Goal: Task Accomplishment & Management: Manage account settings

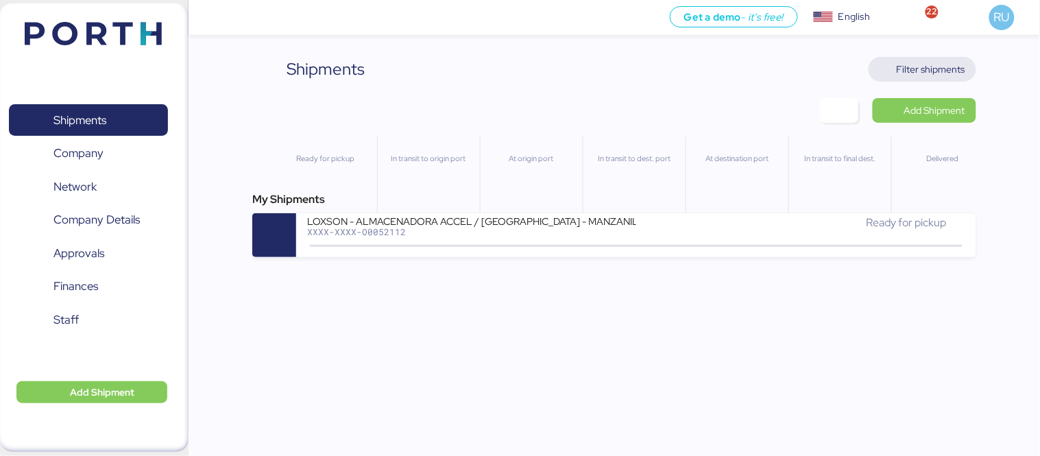
click at [933, 64] on span "Filter shipments" at bounding box center [931, 69] width 69 height 16
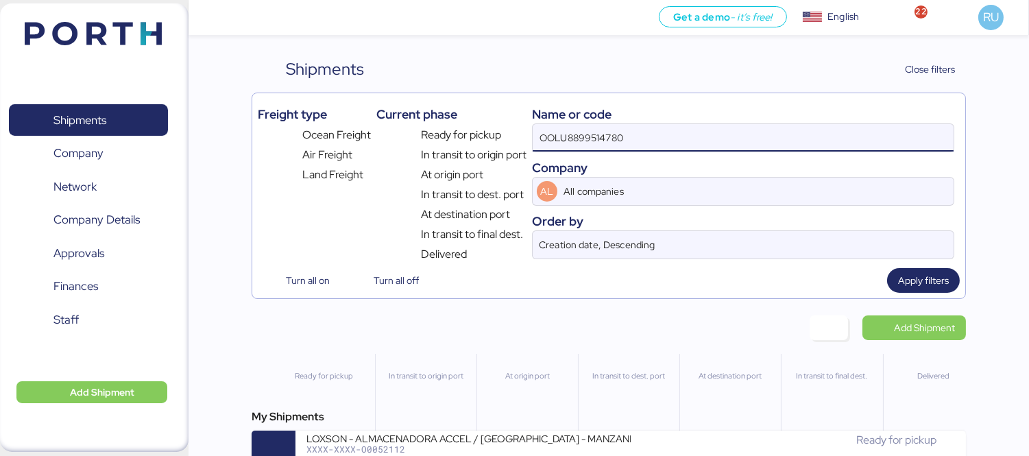
click at [696, 139] on input "OOLU8899514780" at bounding box center [743, 137] width 421 height 27
type input "O"
paste input "COSU6430000780"
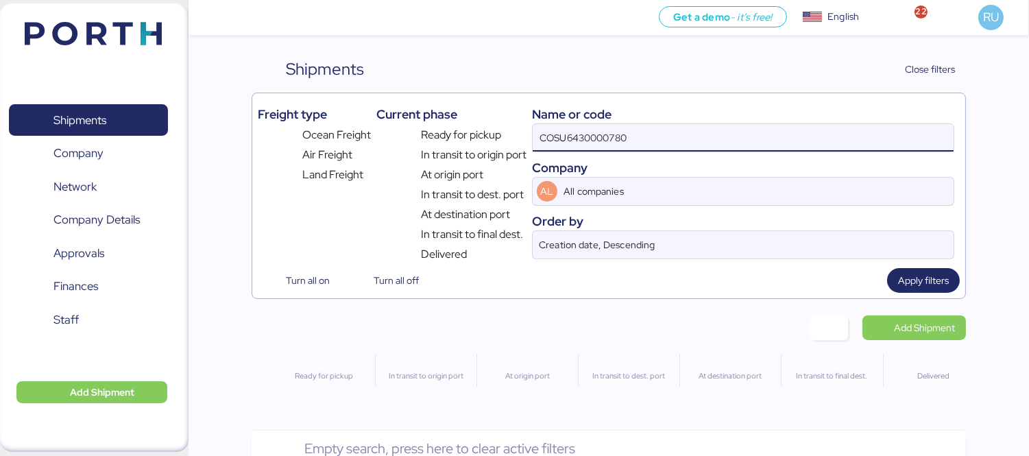
click at [572, 128] on input "COSU6430000780" at bounding box center [743, 137] width 421 height 27
type input "6430000780"
click at [575, 144] on input "6430000780" at bounding box center [743, 137] width 421 height 27
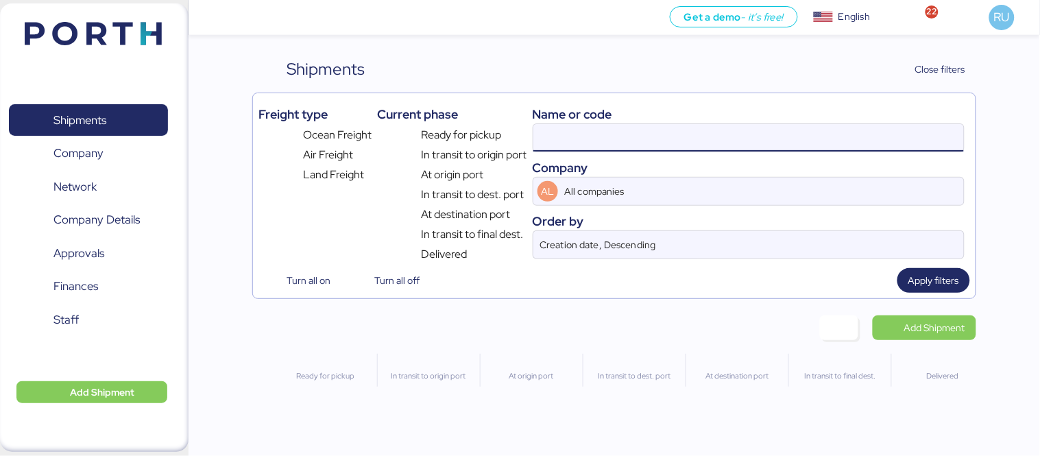
paste input "WQSI2509X02"
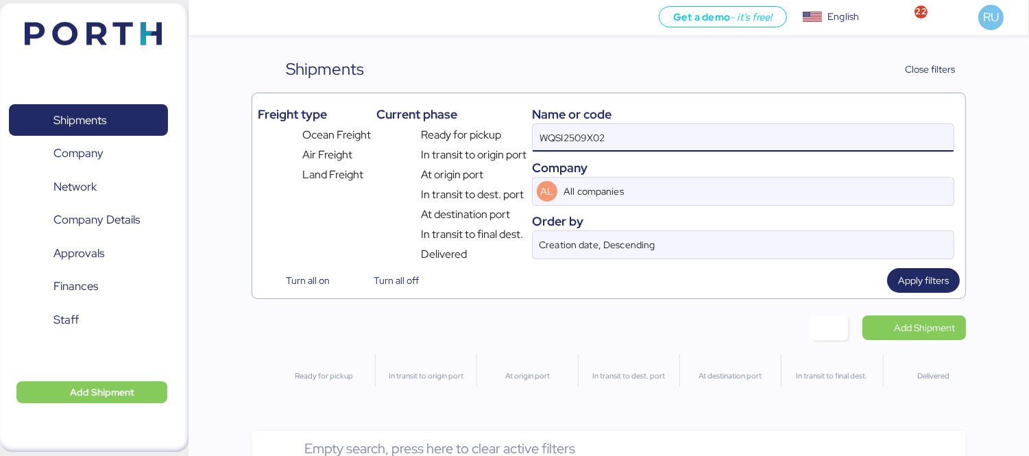
type input "WQSI2509X02"
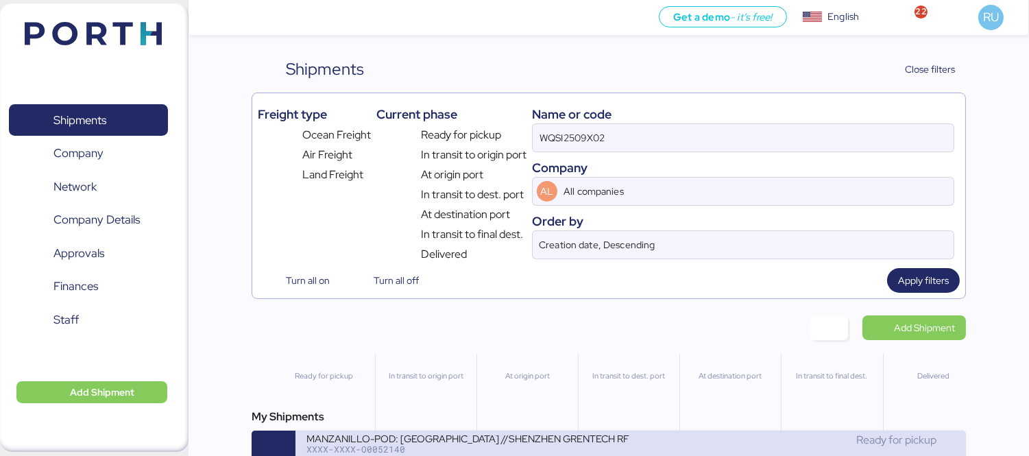
click at [472, 439] on div "MANZANILLO-POD: [GEOGRAPHIC_DATA] //SHENZHEN GRENTECH RF COMMUNICATION LIMITED …" at bounding box center [468, 438] width 324 height 12
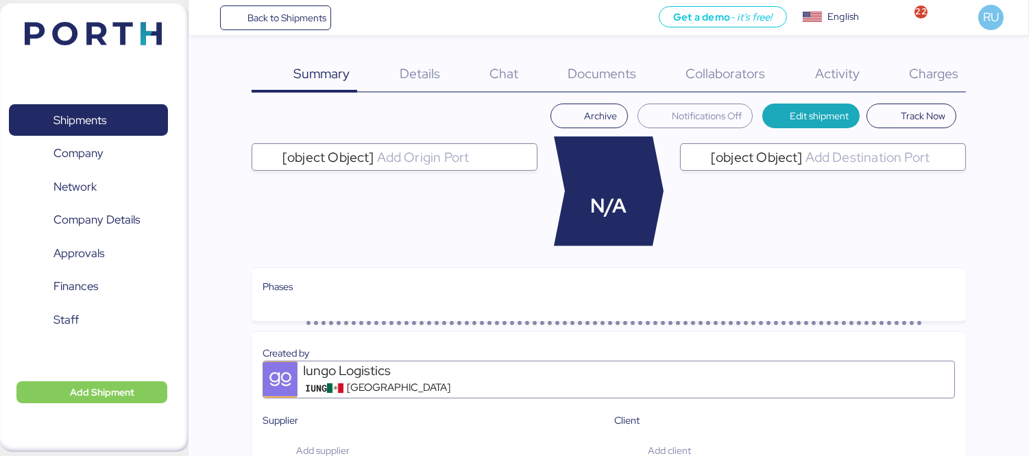
click at [961, 86] on div "Charges 0" at bounding box center [916, 75] width 99 height 36
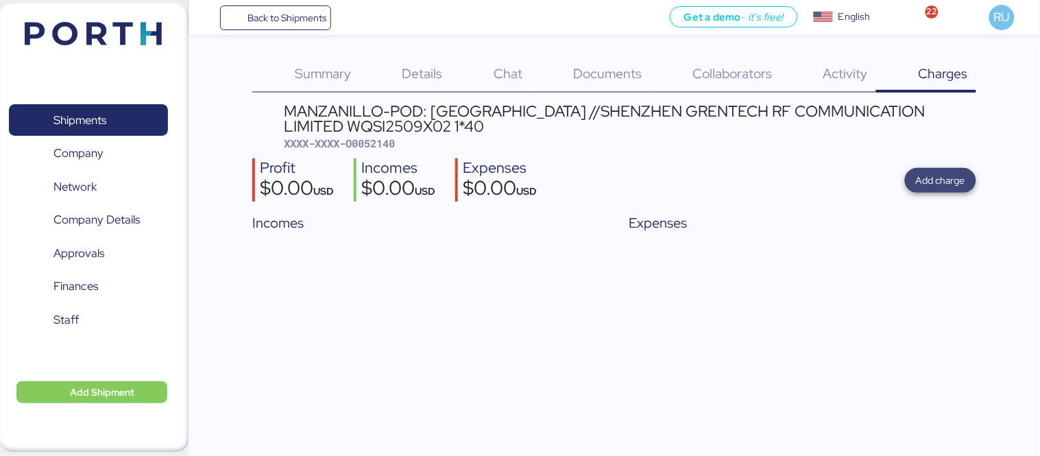
click at [934, 173] on span "Add charge" at bounding box center [940, 180] width 49 height 16
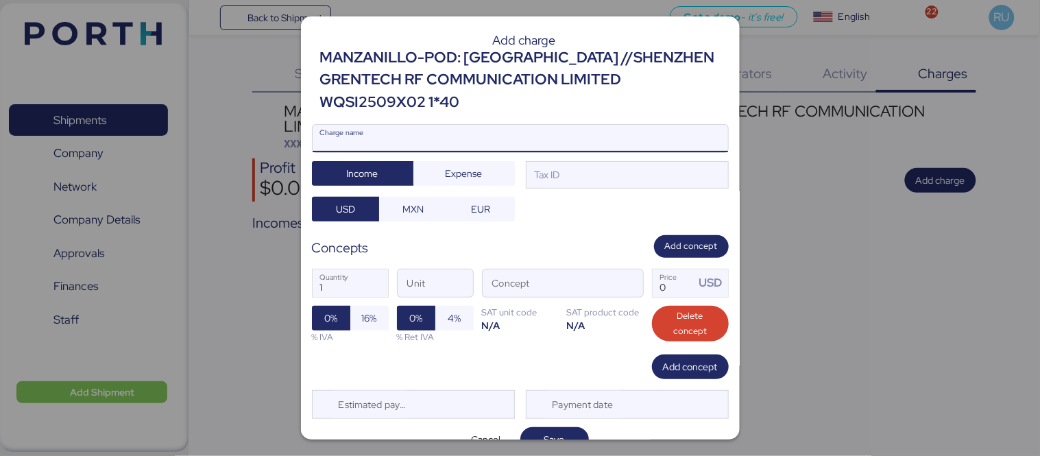
click at [578, 134] on input "Charge name" at bounding box center [520, 138] width 415 height 27
type input "[PERSON_NAME] terrestre"
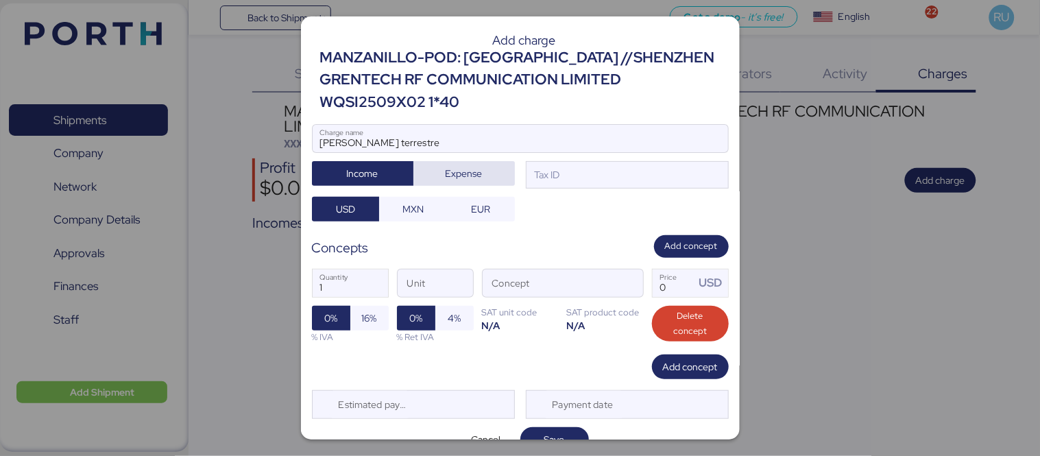
click at [468, 180] on span "Expense" at bounding box center [464, 173] width 37 height 16
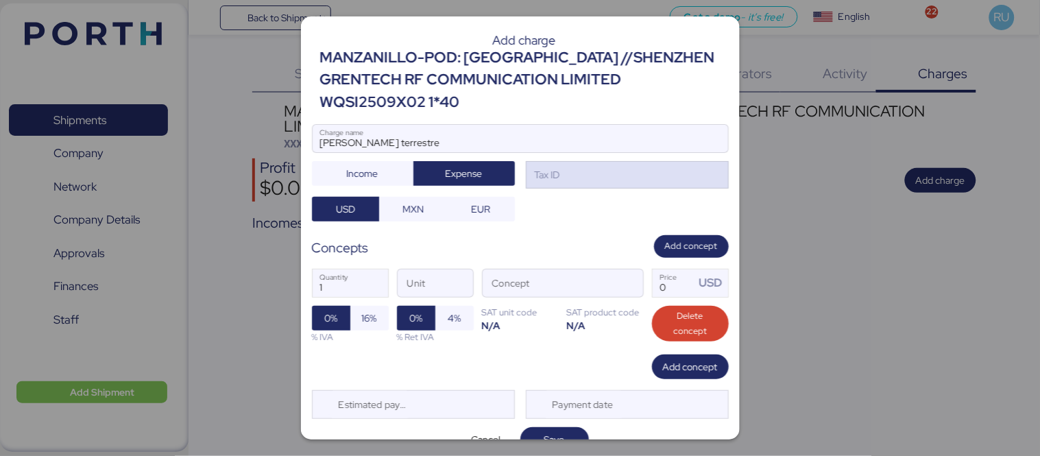
click at [595, 180] on div "Tax ID" at bounding box center [627, 174] width 203 height 27
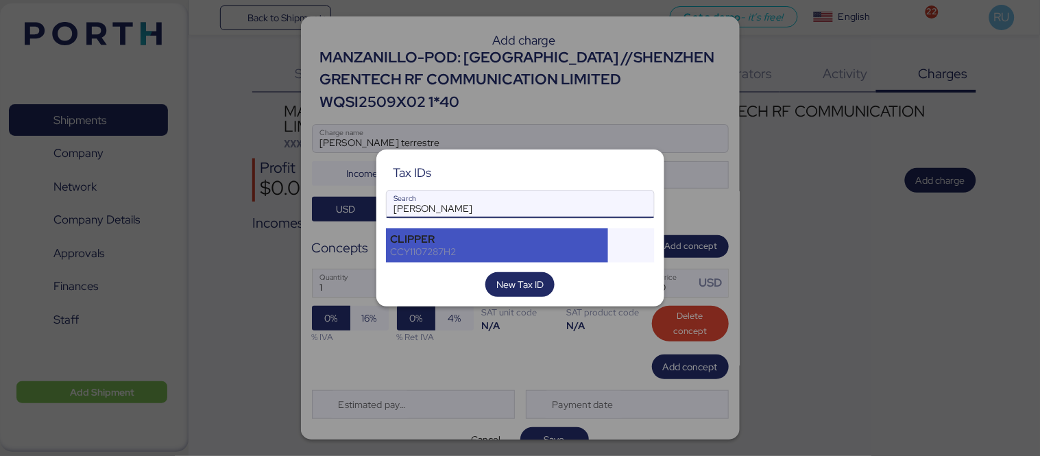
type input "[PERSON_NAME]"
click at [545, 240] on div "CLIPPER" at bounding box center [497, 239] width 213 height 12
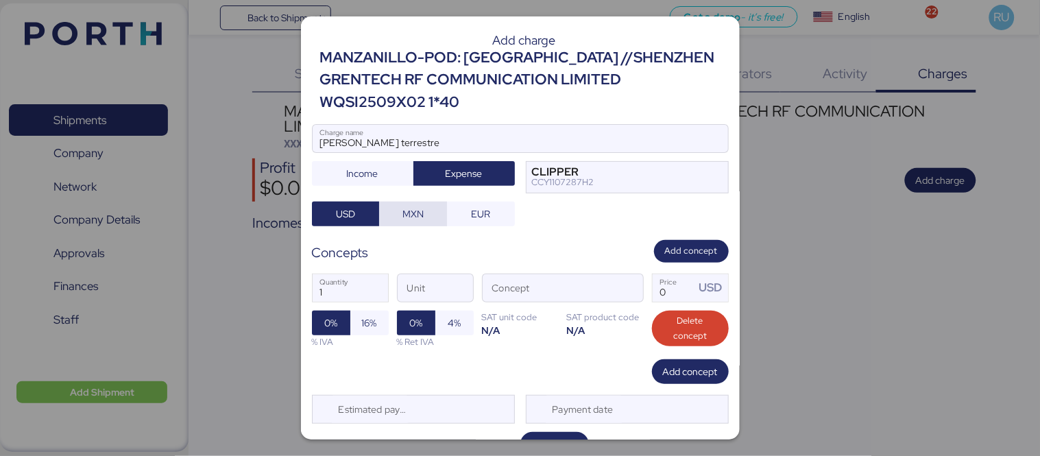
click at [405, 223] on span "MXN" at bounding box center [413, 213] width 46 height 19
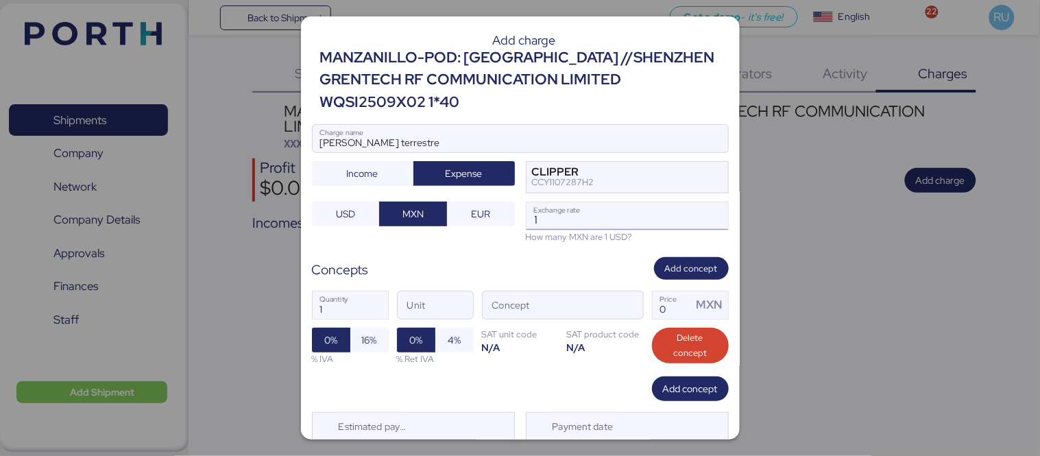
click at [575, 220] on input "1" at bounding box center [628, 215] width 202 height 27
type input "18.44"
click at [626, 298] on span "button" at bounding box center [628, 308] width 29 height 29
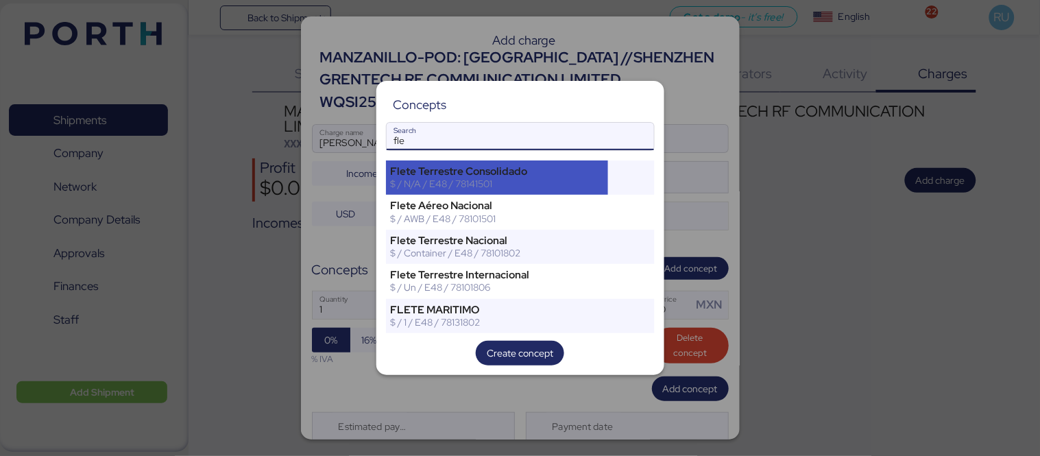
type input "fle"
click at [585, 189] on div "$ / N/A / E48 / 78141501" at bounding box center [497, 184] width 213 height 12
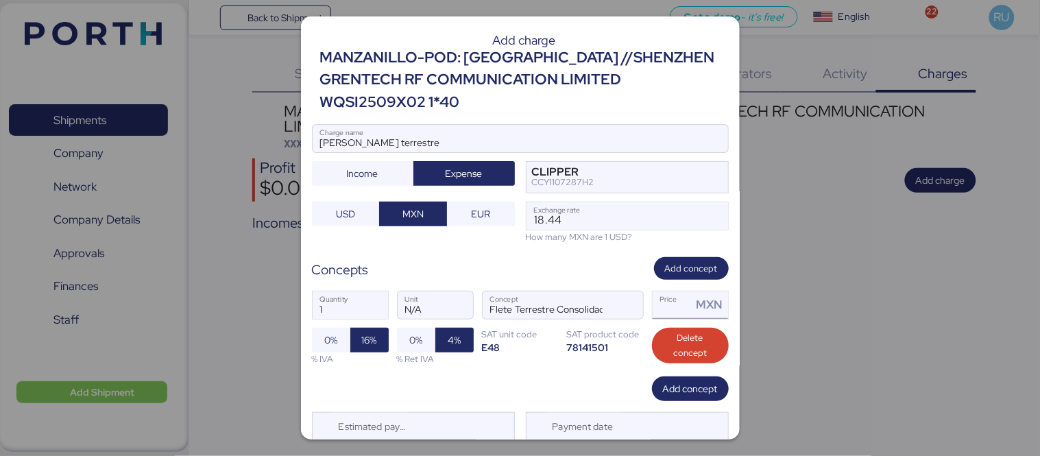
click at [669, 306] on input "Price MXN" at bounding box center [673, 304] width 40 height 27
type input "24000"
click at [675, 258] on span "Add concept" at bounding box center [691, 268] width 75 height 23
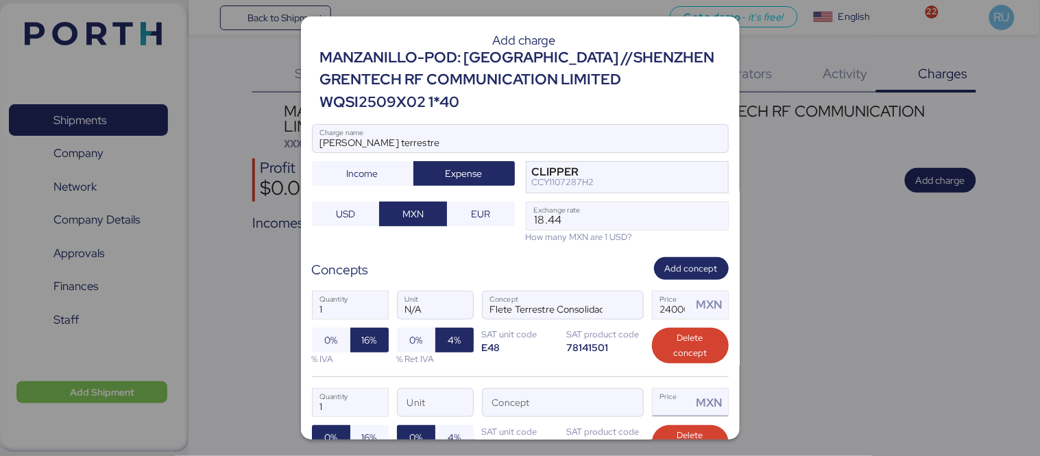
click at [692, 398] on div "MXN" at bounding box center [710, 402] width 36 height 27
click at [668, 405] on input "Price MXN" at bounding box center [673, 402] width 40 height 27
type input "24000"
click at [706, 270] on span "Add concept" at bounding box center [691, 268] width 53 height 15
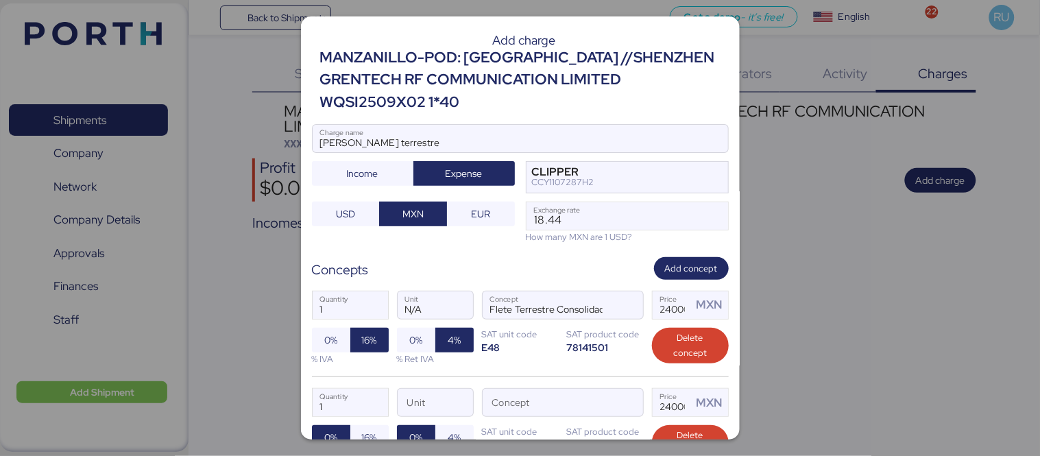
scroll to position [99, 0]
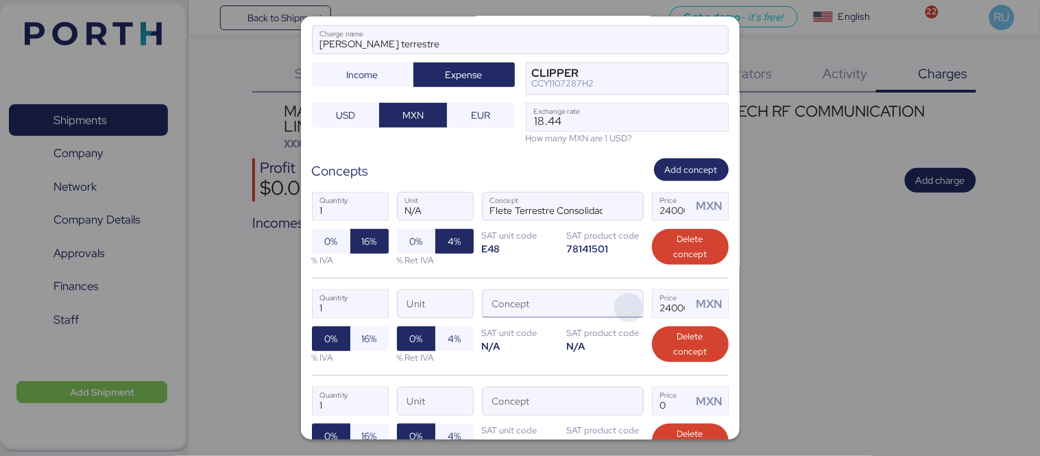
click at [620, 309] on span "button" at bounding box center [628, 307] width 29 height 29
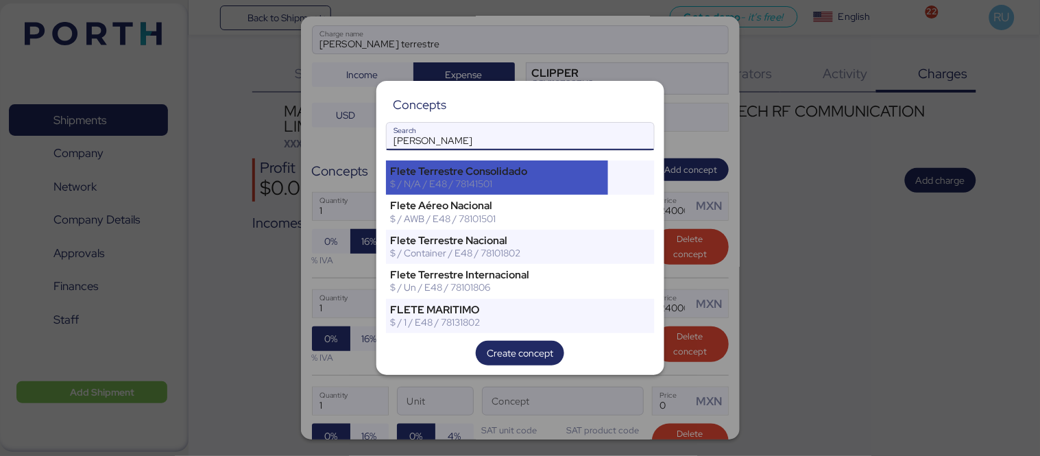
type input "[PERSON_NAME]"
click at [540, 174] on div "Flete Terrestre Consolidado" at bounding box center [497, 171] width 213 height 12
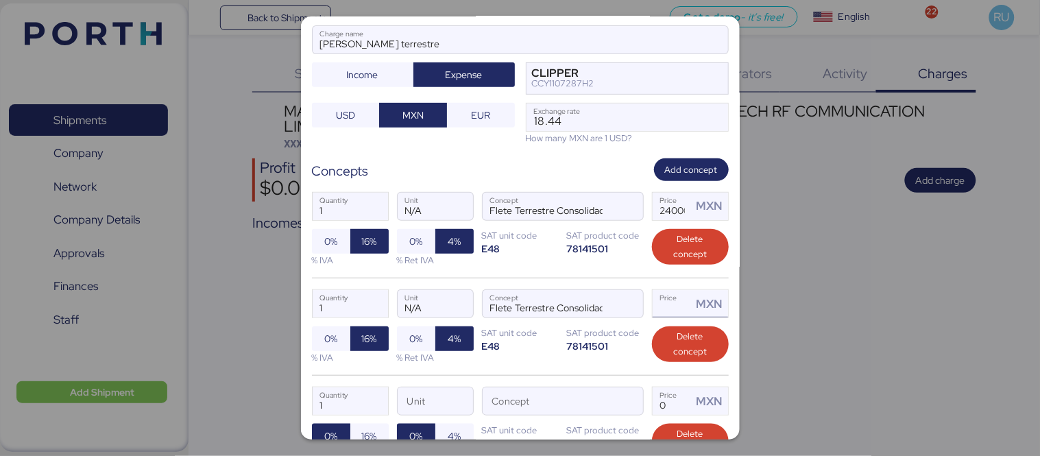
click at [675, 312] on input "Price MXN" at bounding box center [673, 303] width 40 height 27
type input "24000"
click at [614, 411] on span "button" at bounding box center [628, 405] width 29 height 29
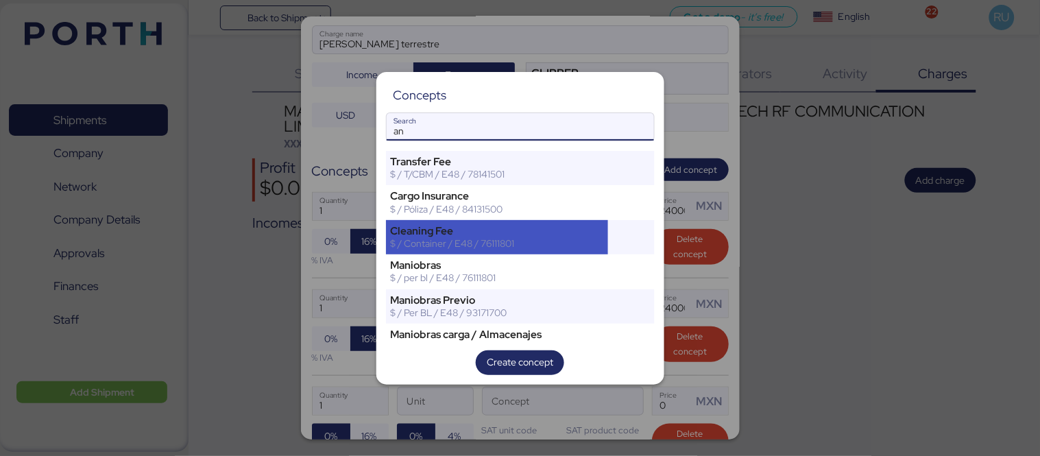
type input "an"
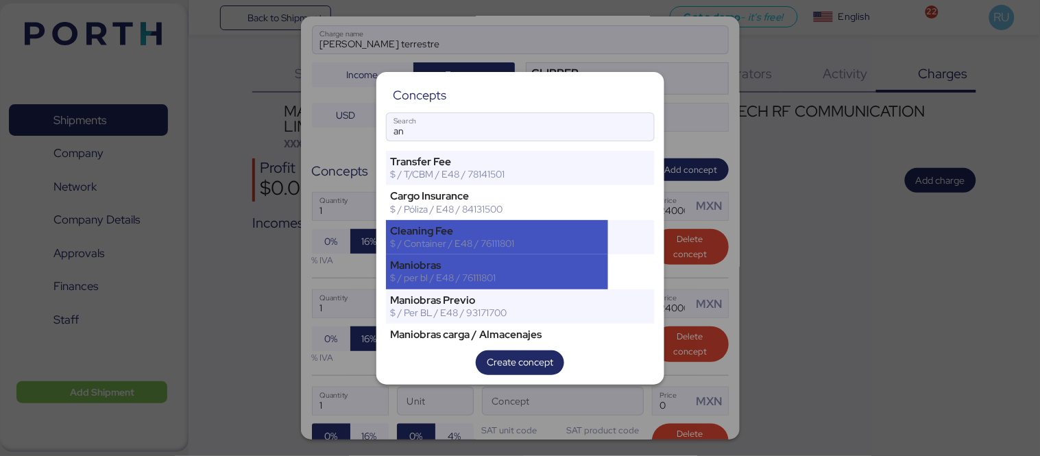
drag, startPoint x: 545, startPoint y: 250, endPoint x: 563, endPoint y: 267, distance: 24.7
click at [563, 267] on div "Transfer Fee $ / T/CBM / E48 / 78141501 Cargo Insurance $ / Póliza / E48 / 8413…" at bounding box center [520, 247] width 269 height 192
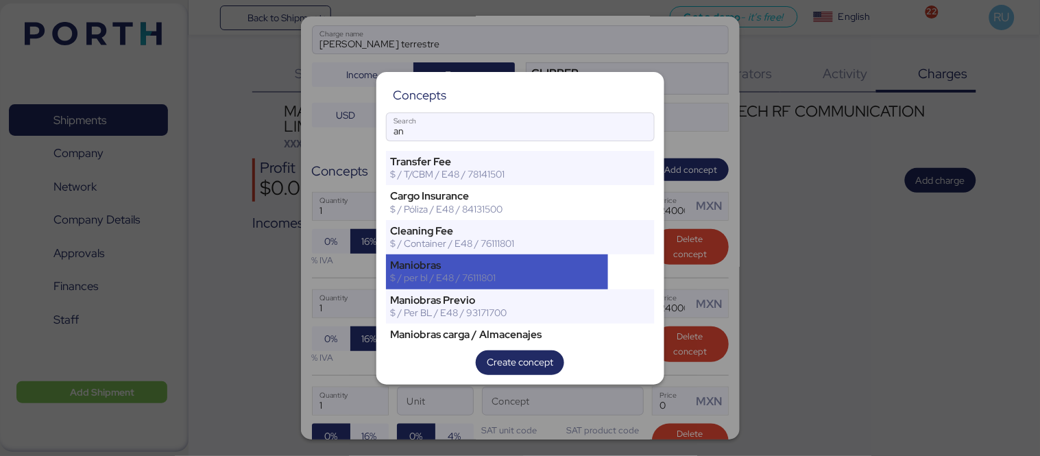
click at [563, 267] on div "Maniobras" at bounding box center [497, 265] width 213 height 12
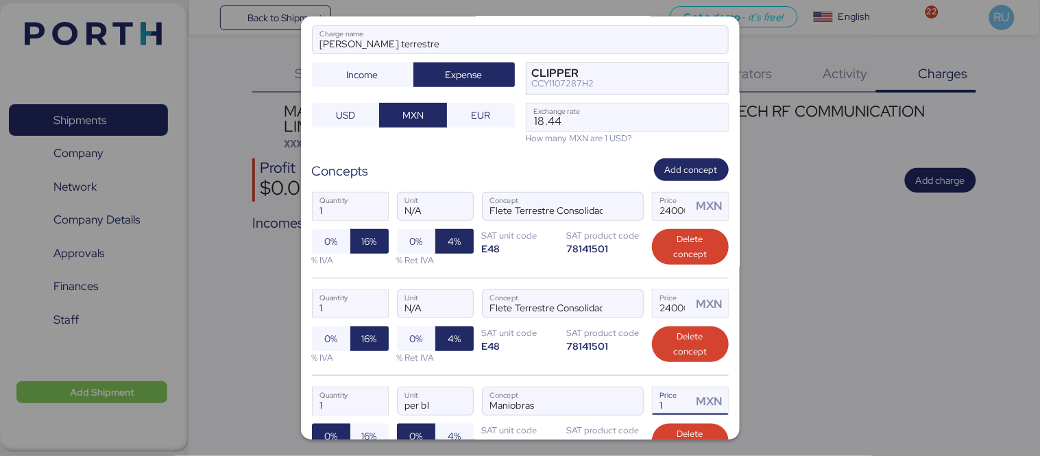
click at [673, 398] on input "1" at bounding box center [673, 400] width 40 height 27
type input "0"
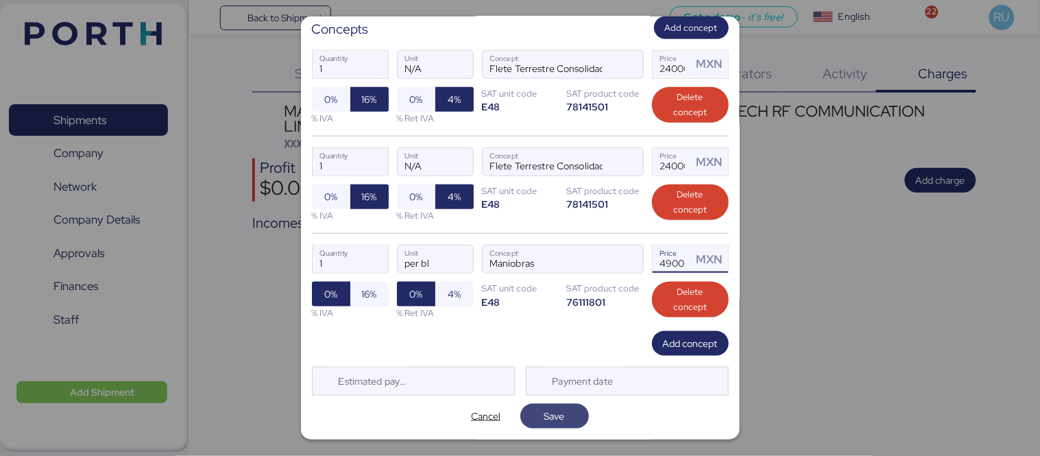
type input "4900"
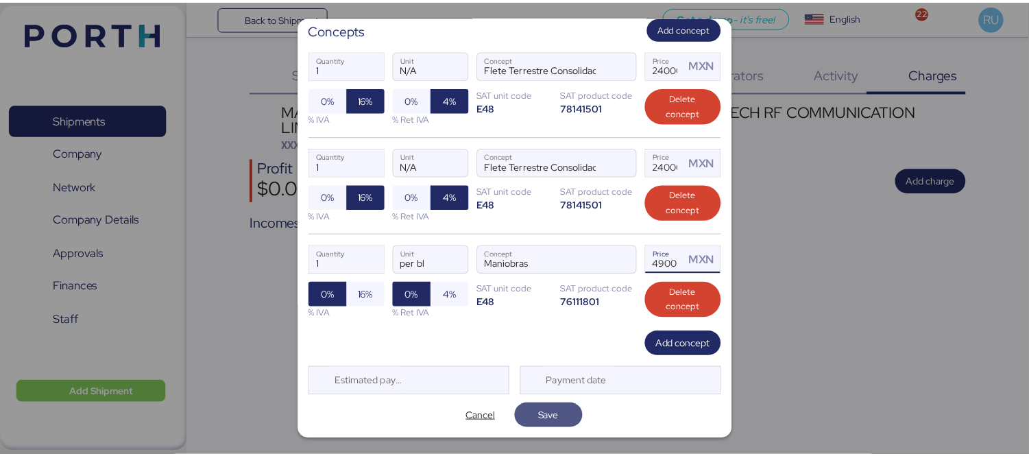
scroll to position [0, 0]
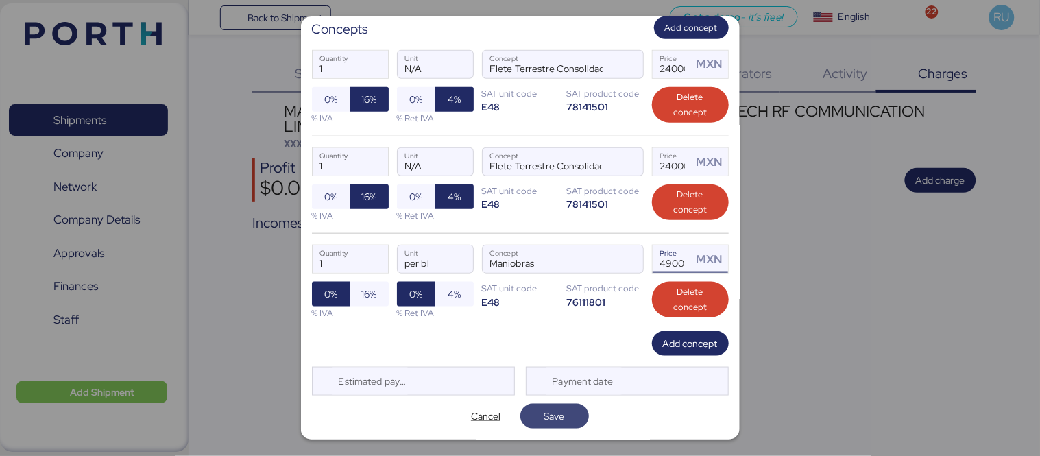
click at [558, 413] on span "Save" at bounding box center [554, 416] width 21 height 16
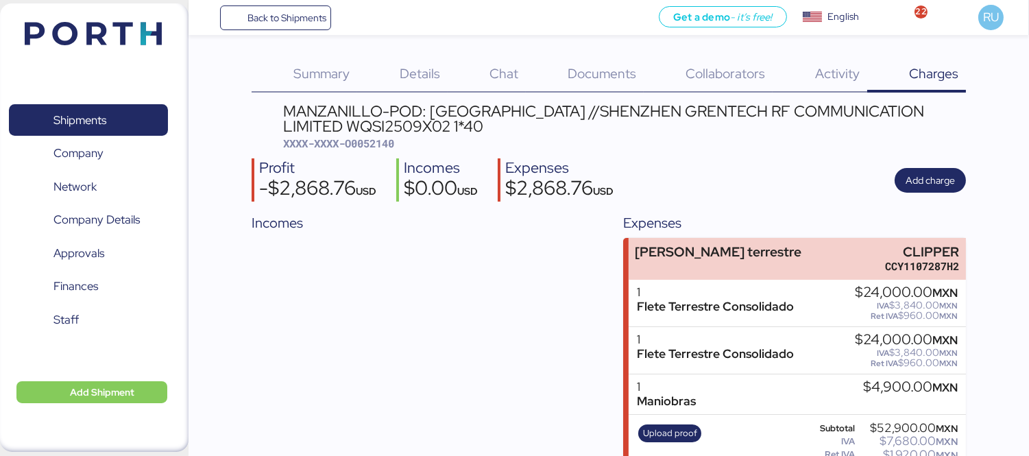
scroll to position [33, 0]
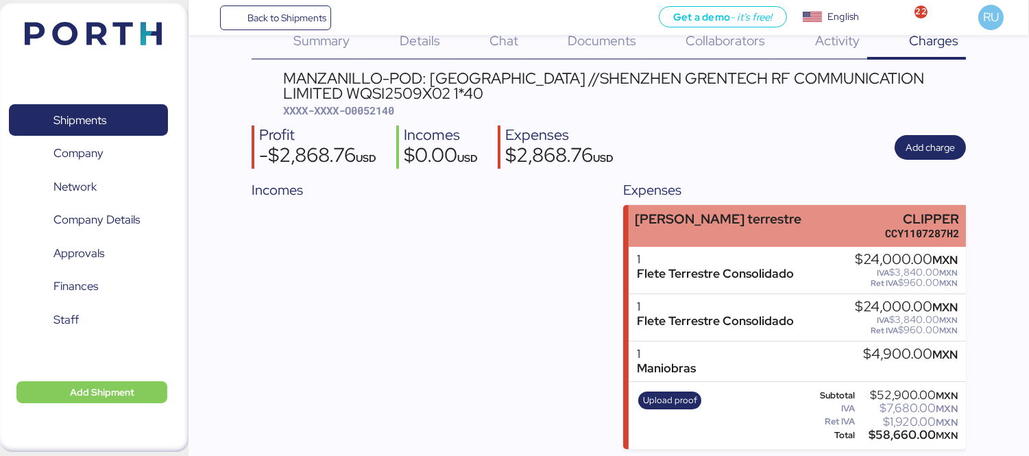
click at [760, 220] on div "[PERSON_NAME] terrestre CLIPPER CCY1107287H2" at bounding box center [797, 226] width 337 height 42
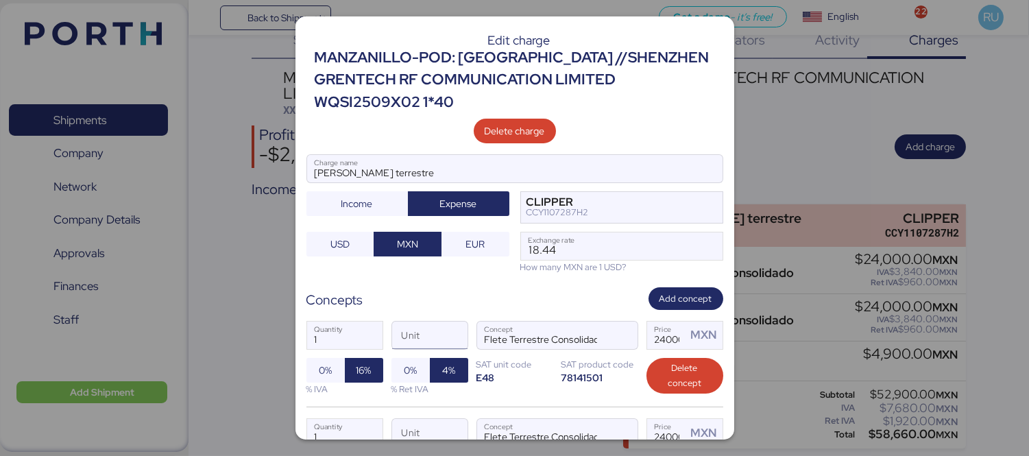
scroll to position [128, 0]
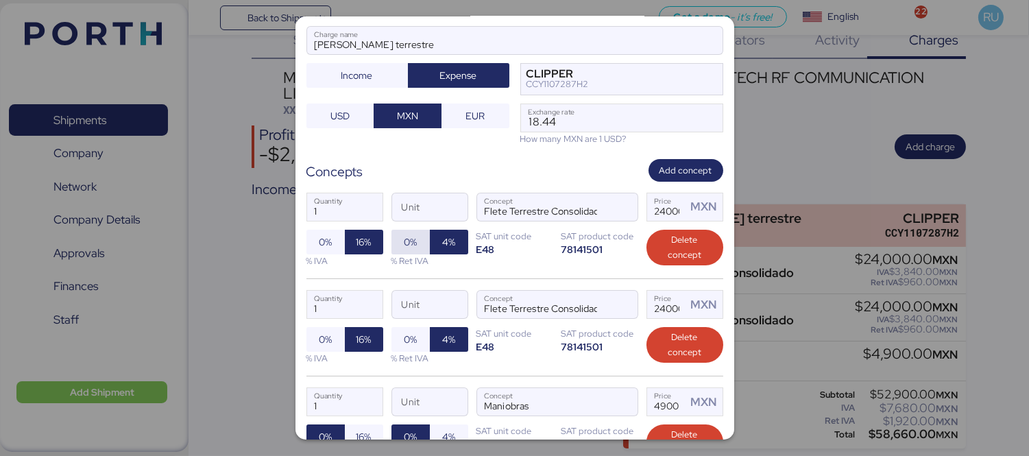
click at [409, 237] on span "0%" at bounding box center [410, 242] width 13 height 16
click at [404, 343] on span "0%" at bounding box center [410, 339] width 13 height 16
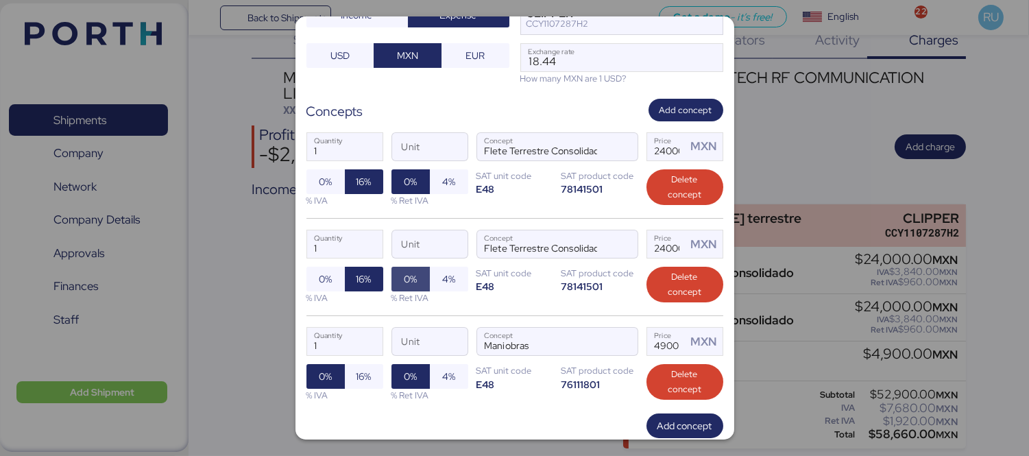
scroll to position [189, 0]
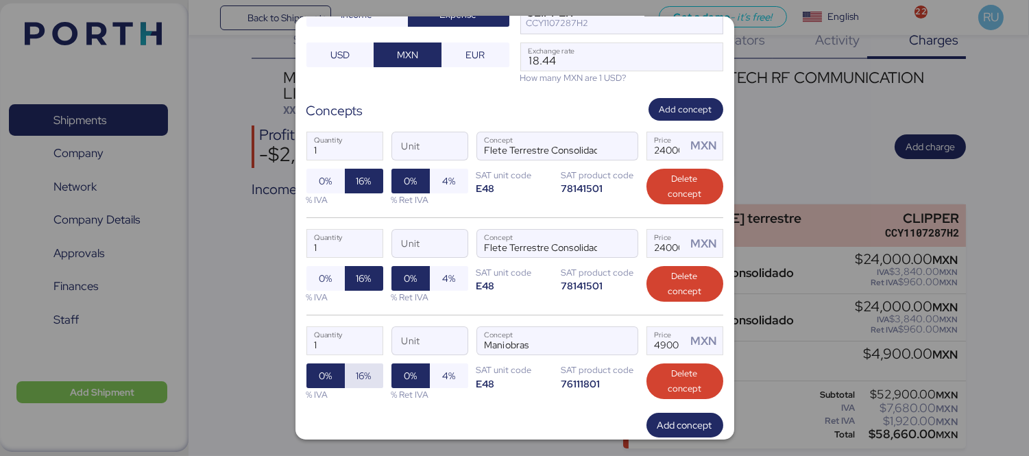
click at [372, 369] on span "16%" at bounding box center [364, 375] width 38 height 25
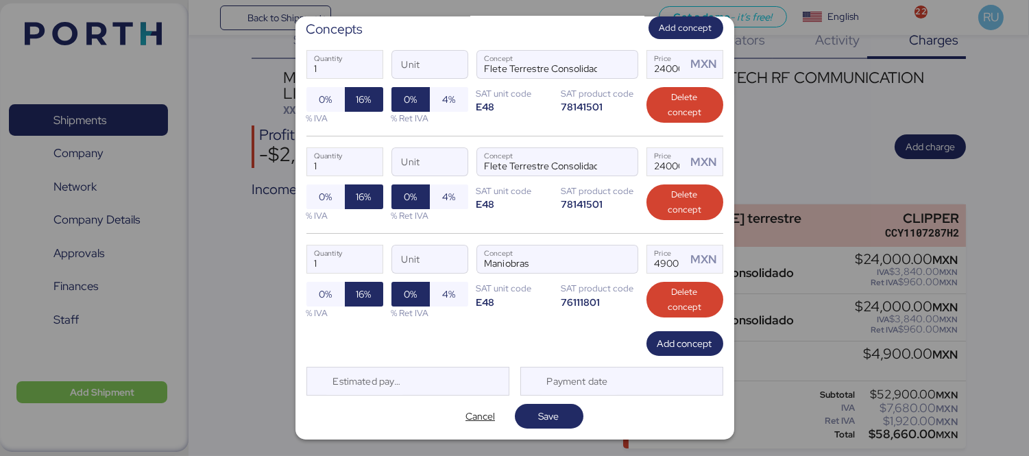
click at [588, 423] on div "Cancel Save" at bounding box center [514, 416] width 417 height 25
click at [539, 415] on span "Save" at bounding box center [549, 416] width 21 height 16
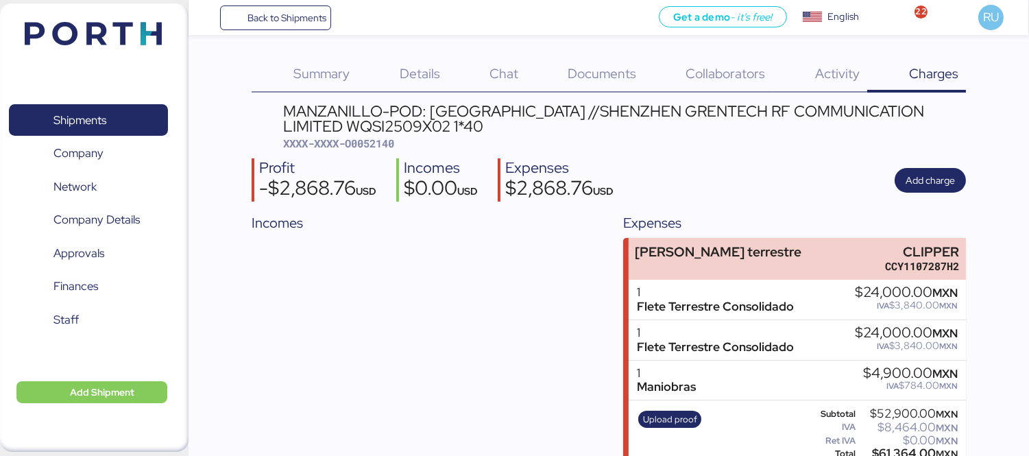
scroll to position [22, 0]
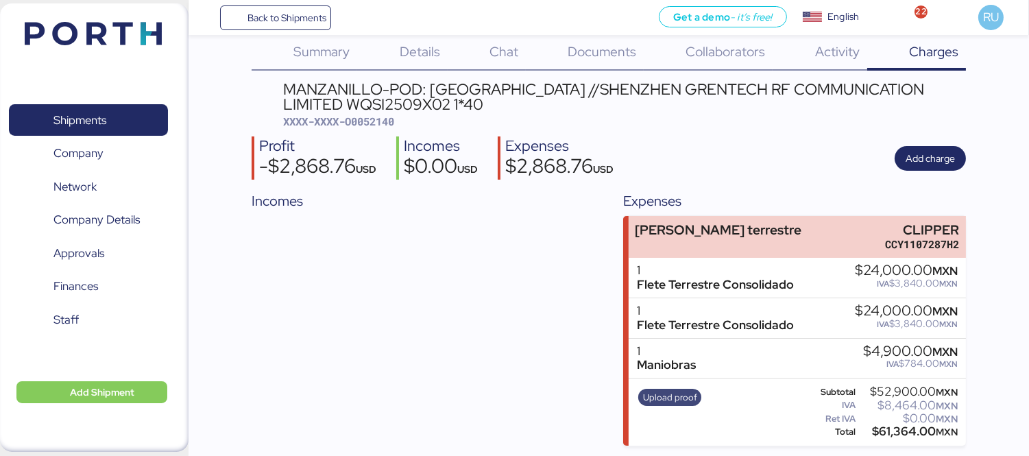
click at [658, 400] on span "Upload proof" at bounding box center [670, 397] width 54 height 15
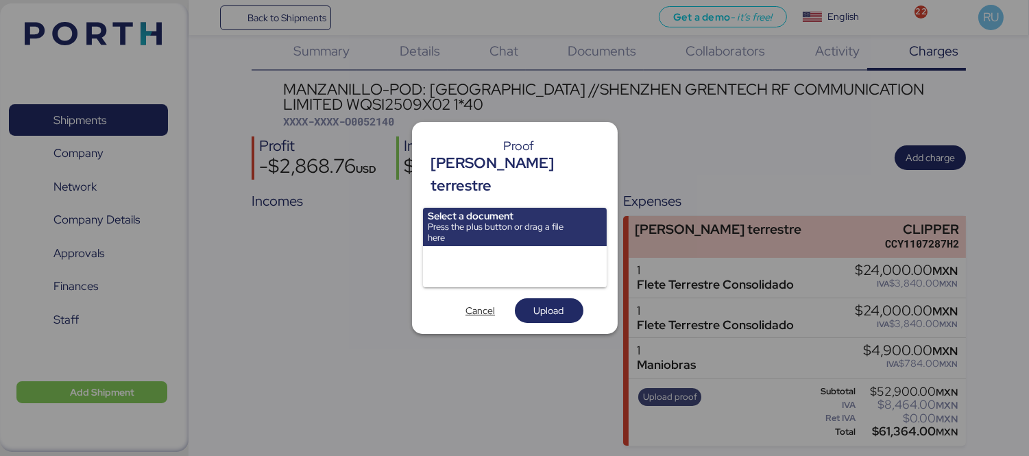
scroll to position [0, 0]
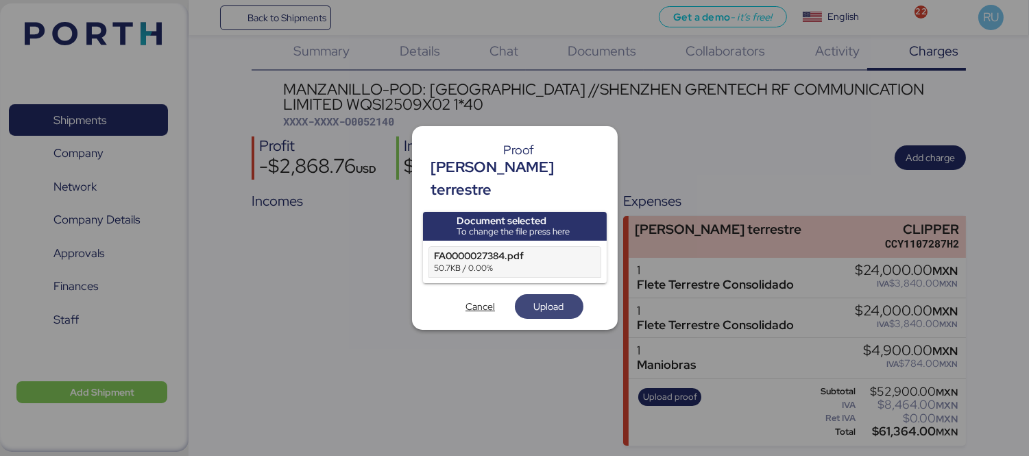
click at [546, 298] on span "Upload" at bounding box center [549, 306] width 30 height 16
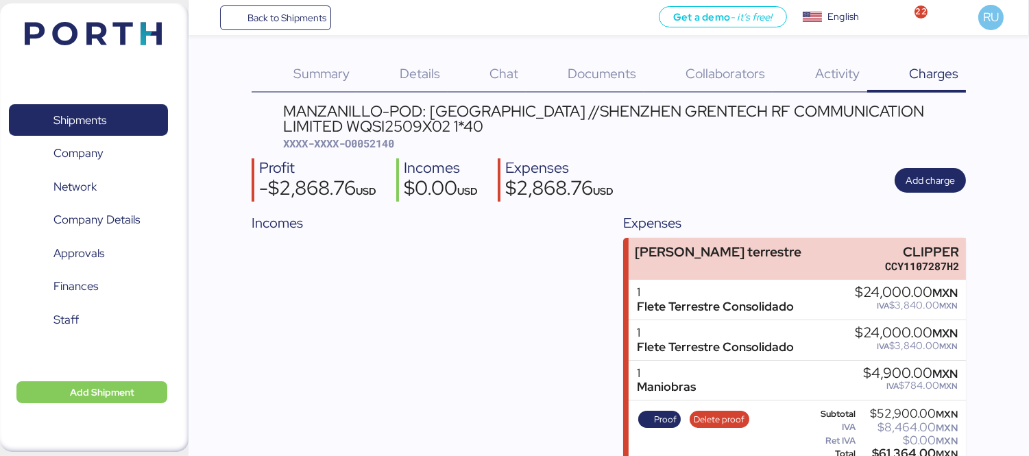
scroll to position [22, 0]
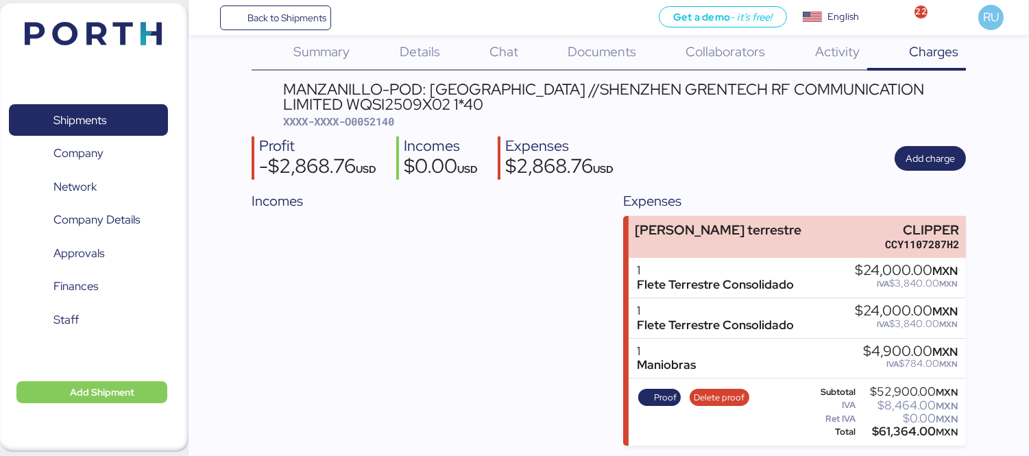
click at [309, 99] on div "MANZANILLO-POD: [GEOGRAPHIC_DATA] //SHENZHEN GRENTECH RF COMMUNICATION LIMITED …" at bounding box center [624, 97] width 683 height 31
copy div "WQSI2509X02"
click at [119, 25] on img at bounding box center [93, 33] width 137 height 23
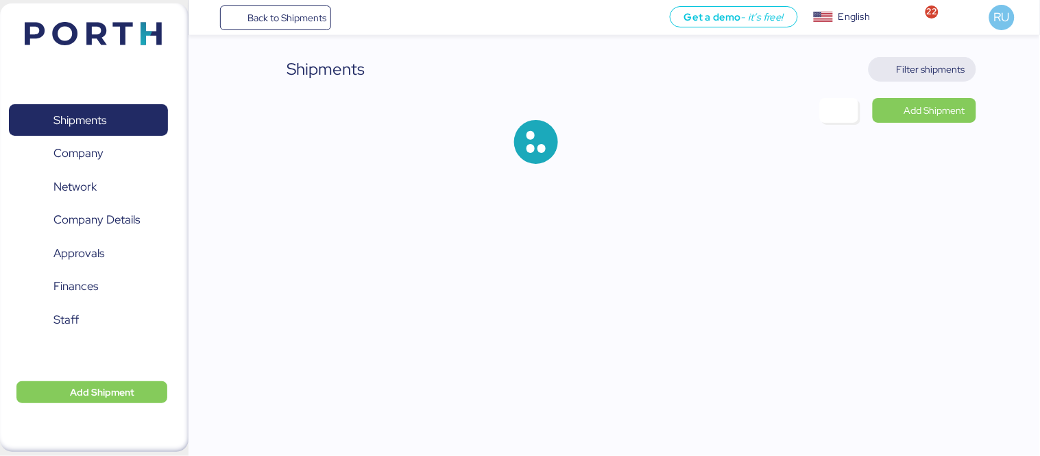
click at [910, 77] on span "Filter shipments" at bounding box center [923, 69] width 86 height 19
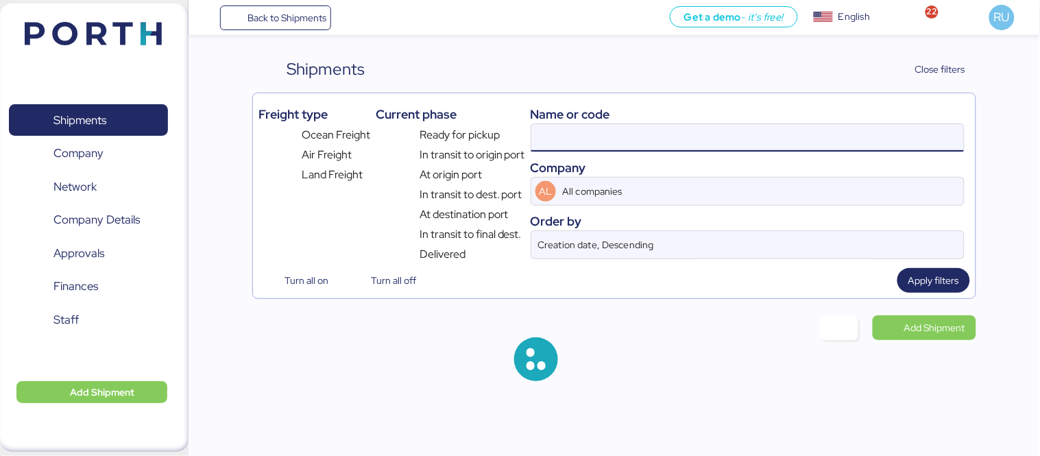
click at [679, 142] on input at bounding box center [747, 137] width 433 height 27
paste input "OOLU8899504550"
type input "OOLU8899504550"
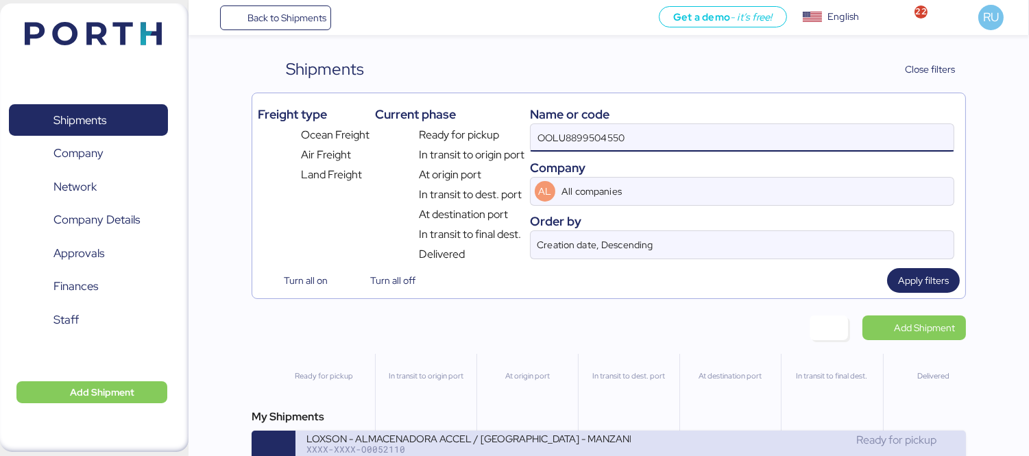
click at [564, 448] on div "XXXX-XXXX-O0052110" at bounding box center [468, 449] width 324 height 10
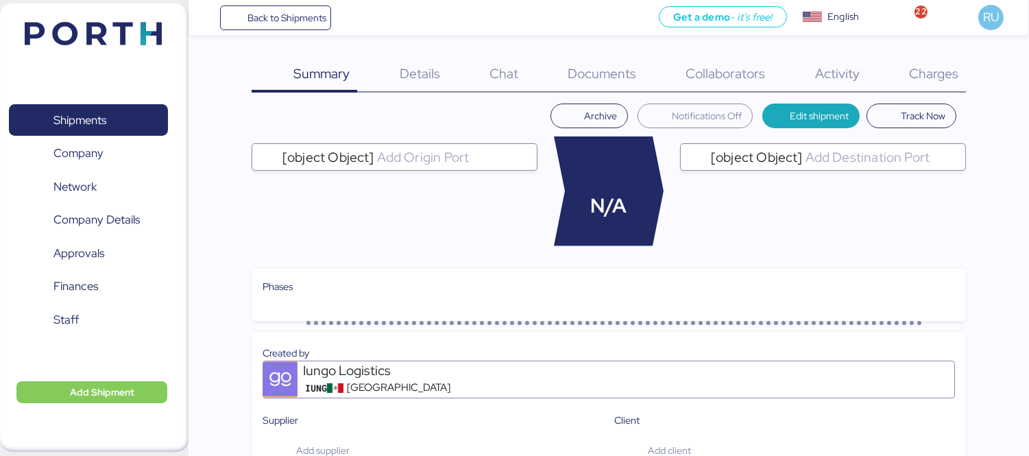
click at [940, 74] on span "Charges" at bounding box center [933, 73] width 49 height 18
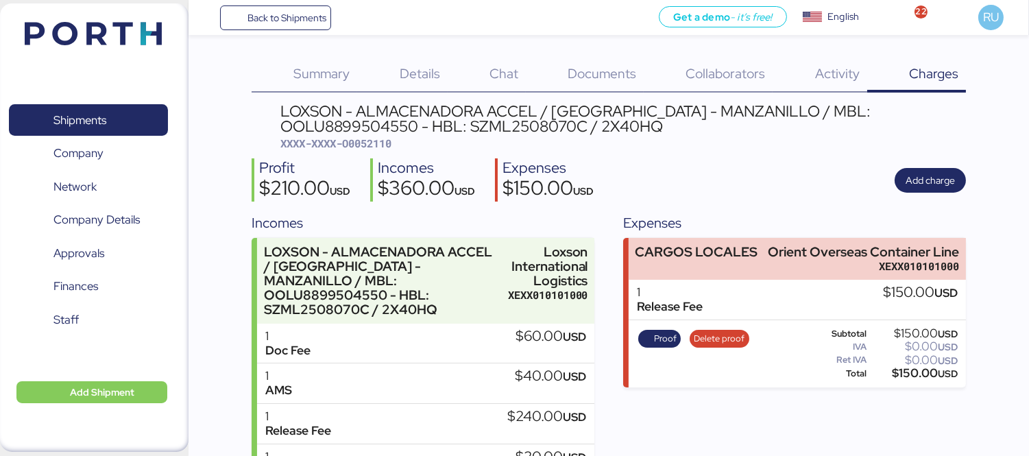
click at [605, 63] on div "Documents 0" at bounding box center [585, 75] width 118 height 36
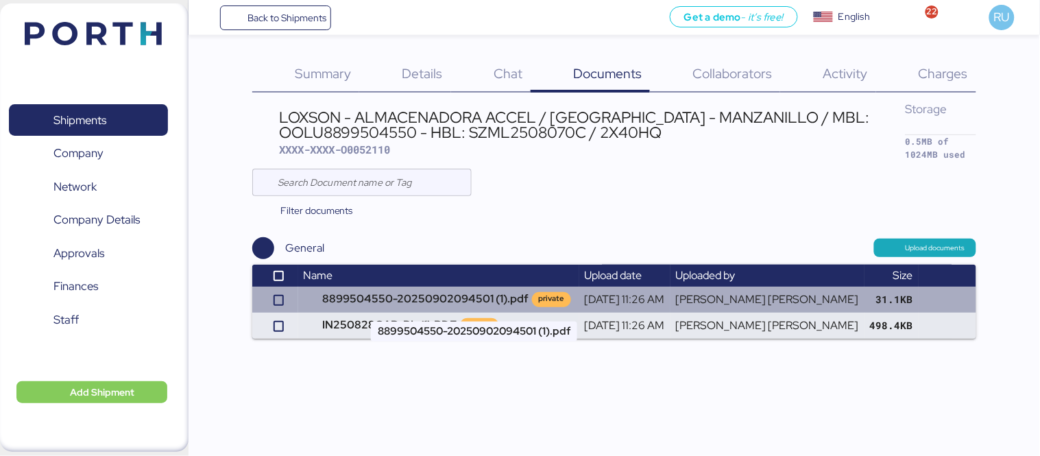
click at [464, 304] on td "8899504550-20250902094501 (1).pdf private" at bounding box center [438, 300] width 281 height 26
